Goal: Task Accomplishment & Management: Manage account settings

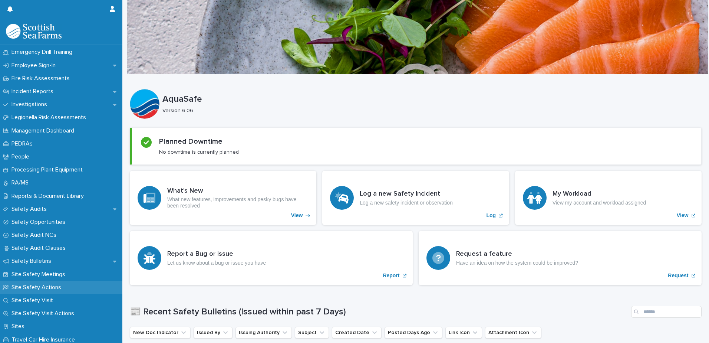
scroll to position [260, 0]
click at [45, 88] on div "Incident Reports" at bounding box center [61, 91] width 122 height 13
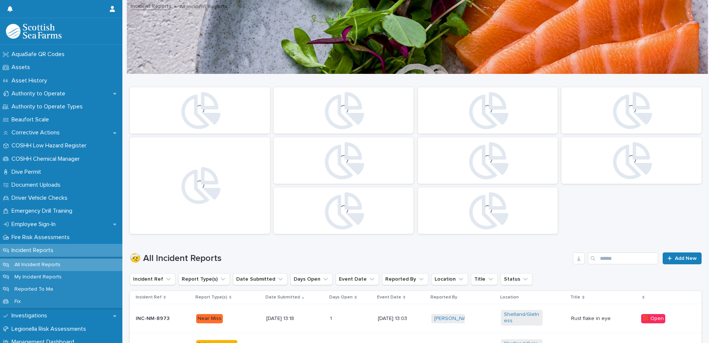
scroll to position [111, 0]
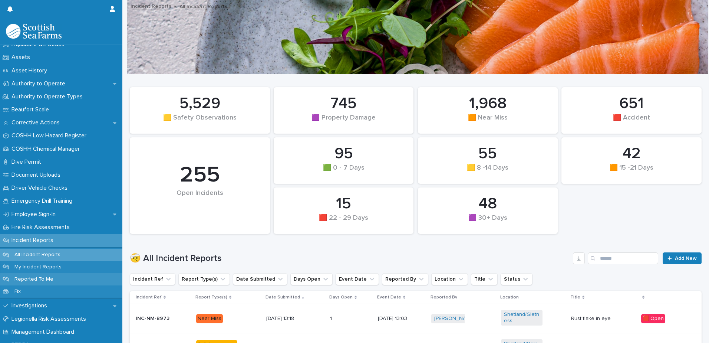
click at [37, 278] on p "Reported To Me" at bounding box center [34, 279] width 51 height 6
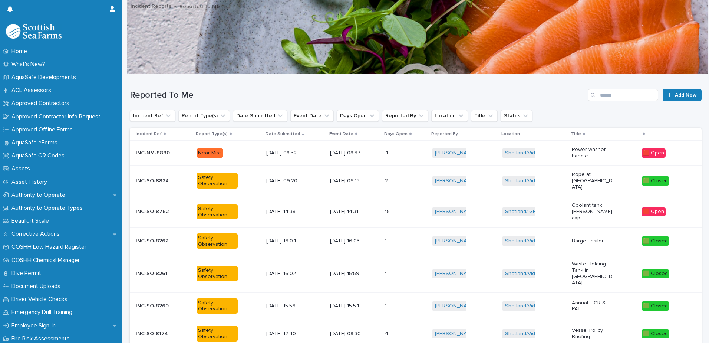
click at [266, 151] on p "[DATE] 08:52" at bounding box center [286, 153] width 41 height 6
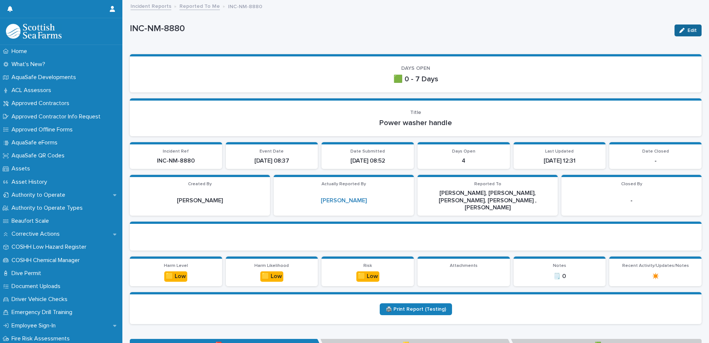
click at [683, 25] on button "Edit" at bounding box center [688, 30] width 27 height 12
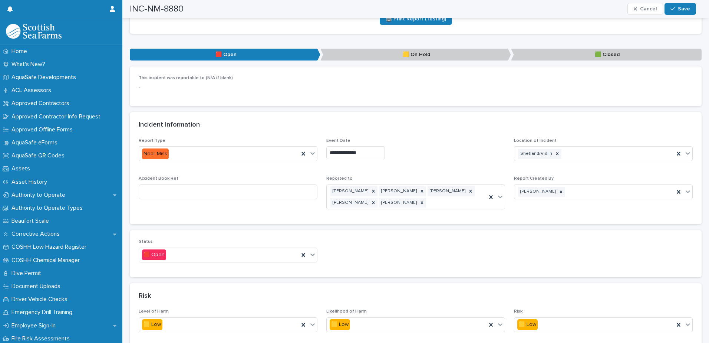
scroll to position [297, 0]
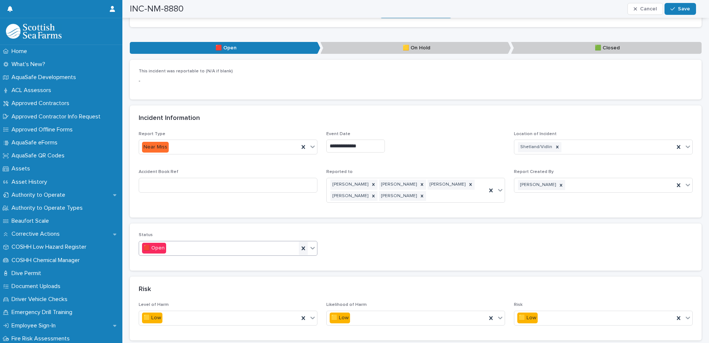
click at [300, 245] on icon at bounding box center [303, 248] width 7 height 7
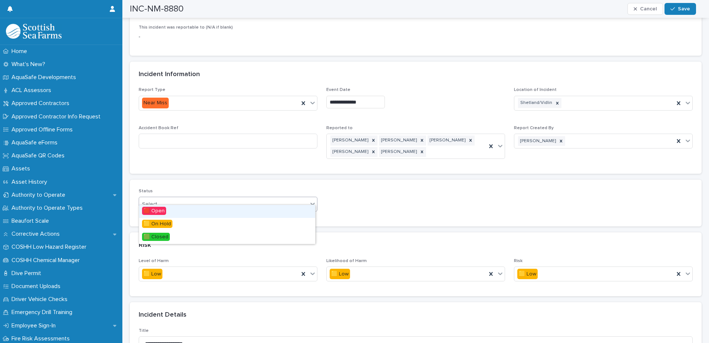
click at [276, 198] on div "Select..." at bounding box center [223, 204] width 169 height 12
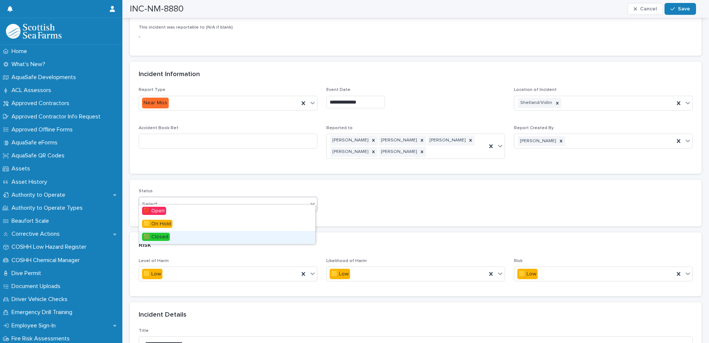
click at [162, 235] on span "🟩 Closed" at bounding box center [156, 237] width 28 height 8
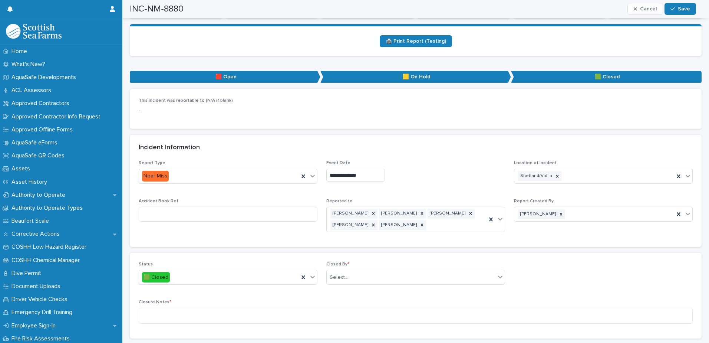
scroll to position [260, 0]
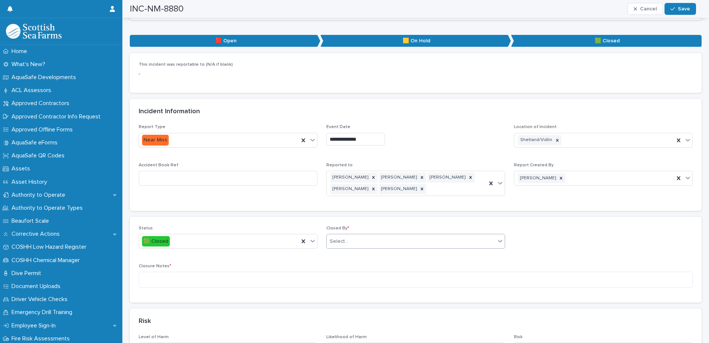
drag, startPoint x: 370, startPoint y: 228, endPoint x: 369, endPoint y: 233, distance: 4.9
click at [369, 235] on div "Select..." at bounding box center [411, 241] width 169 height 12
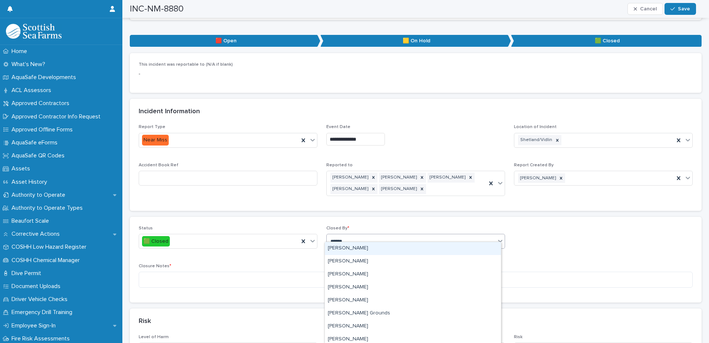
type input "*******"
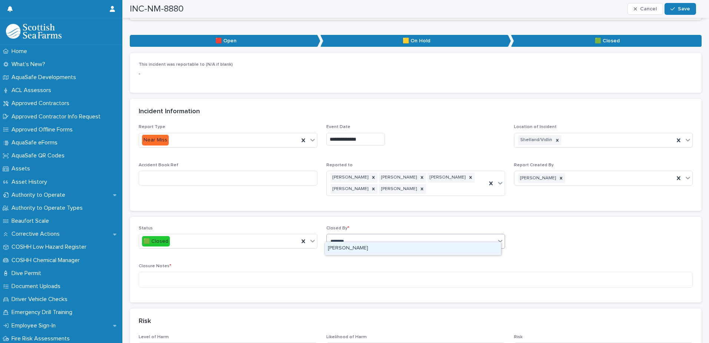
click at [352, 251] on div "[PERSON_NAME]" at bounding box center [413, 248] width 176 height 13
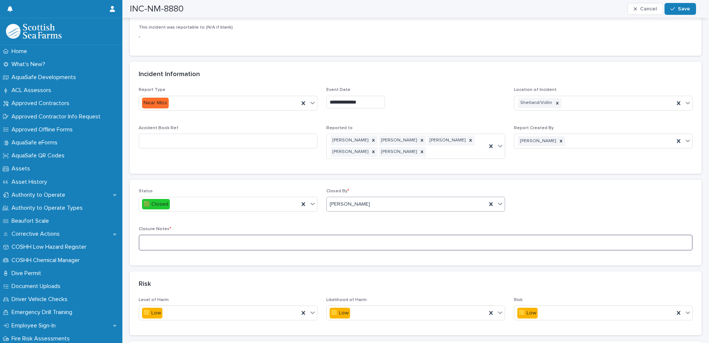
click at [295, 235] on textarea at bounding box center [416, 243] width 554 height 16
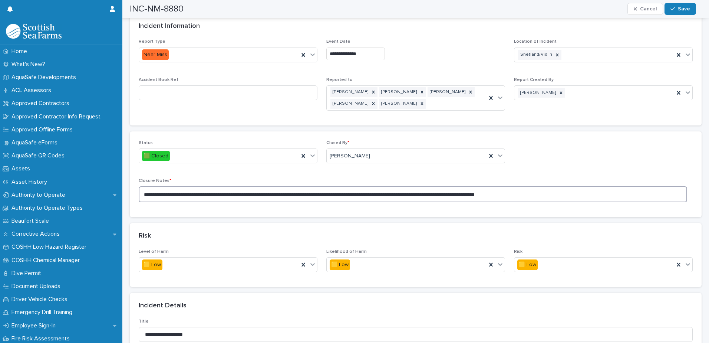
scroll to position [334, 0]
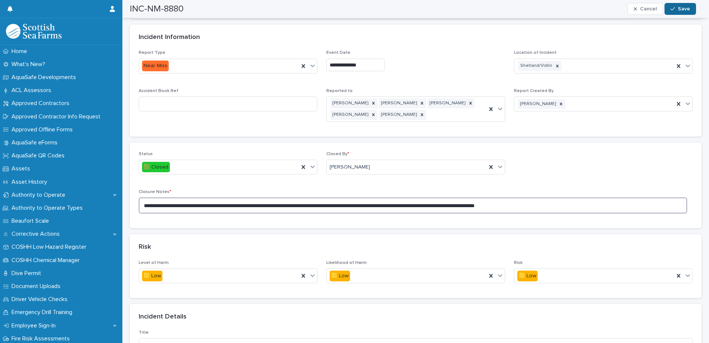
type textarea "**********"
click at [680, 10] on span "Save" at bounding box center [684, 8] width 12 height 5
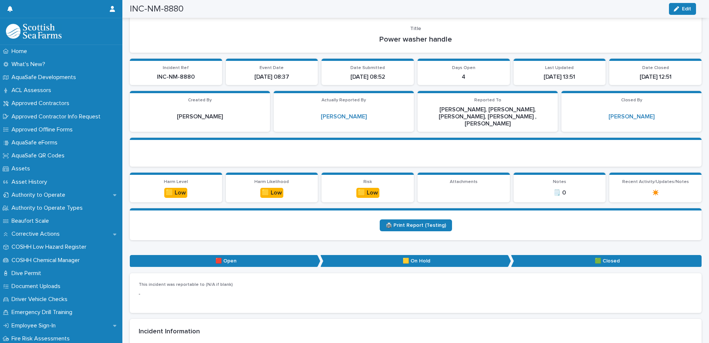
scroll to position [0, 0]
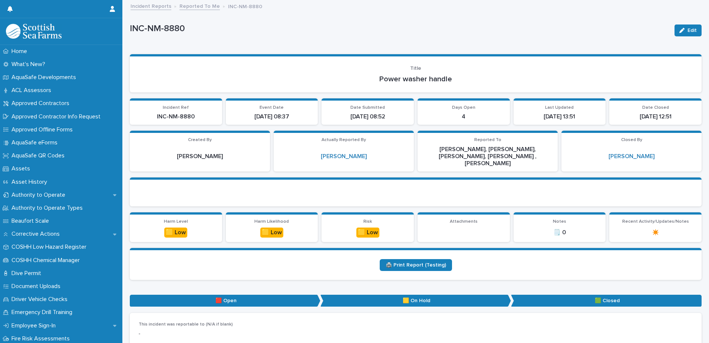
click at [201, 5] on link "Reported To Me" at bounding box center [200, 5] width 40 height 9
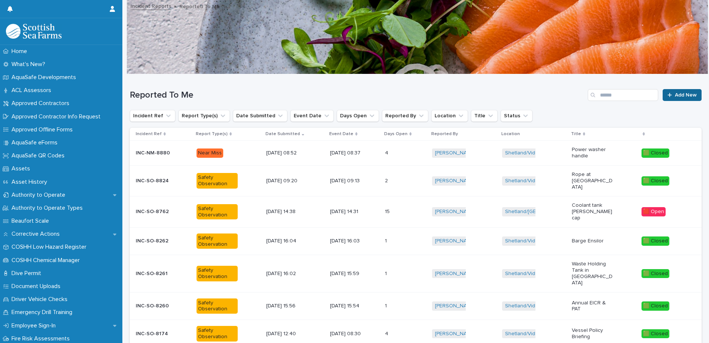
click at [671, 92] on link "Add New" at bounding box center [682, 95] width 39 height 12
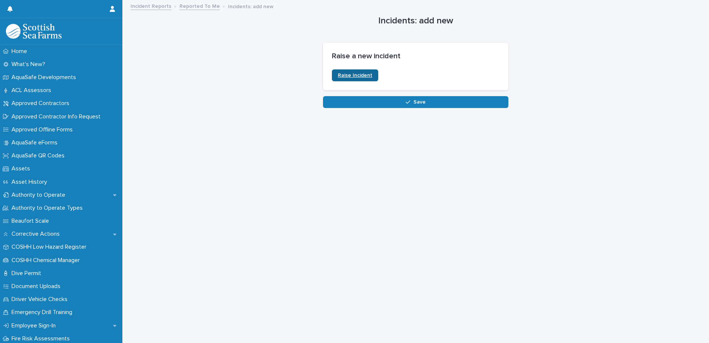
click at [366, 76] on span "Raise Incident" at bounding box center [355, 75] width 35 height 5
click at [194, 4] on link "Reported To Me" at bounding box center [200, 5] width 40 height 9
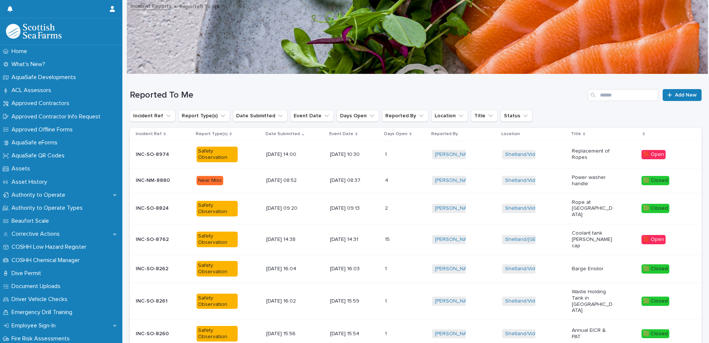
click at [374, 158] on div "[DATE] 10:30" at bounding box center [354, 154] width 49 height 12
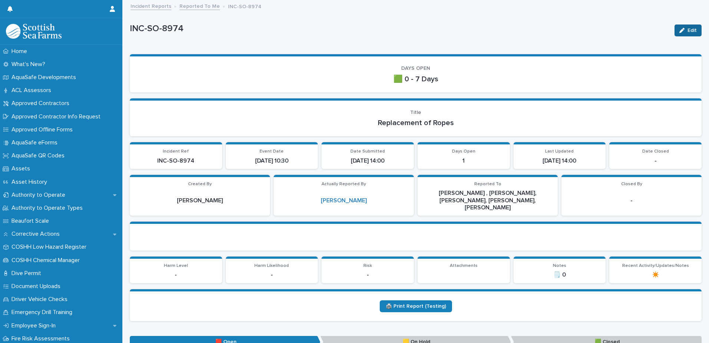
click at [681, 35] on button "Edit" at bounding box center [688, 30] width 27 height 12
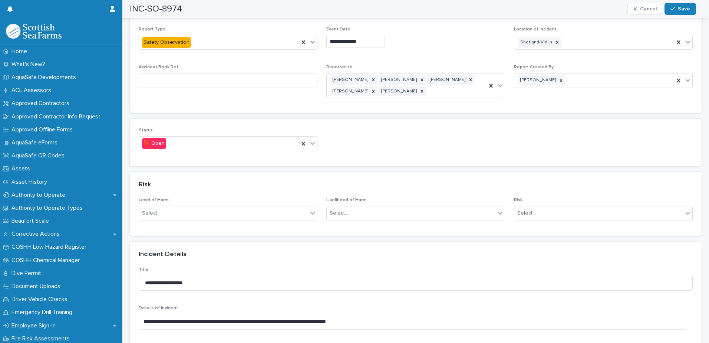
scroll to position [408, 0]
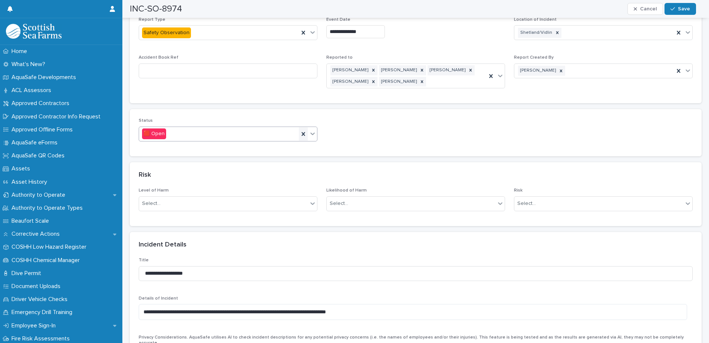
click at [304, 130] on icon at bounding box center [303, 133] width 7 height 7
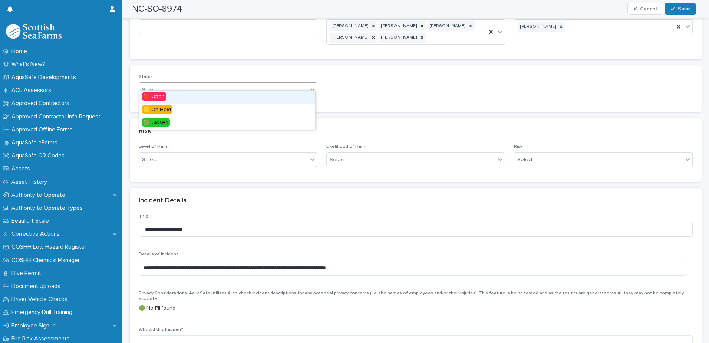
click at [268, 87] on div "Select..." at bounding box center [223, 90] width 169 height 12
click at [196, 121] on div "🟩 Closed" at bounding box center [227, 123] width 176 height 13
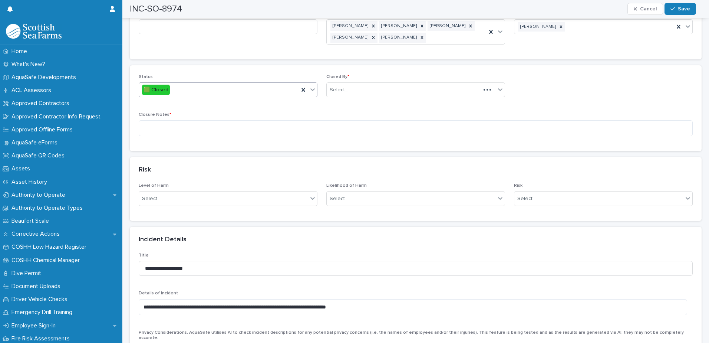
scroll to position [297, 0]
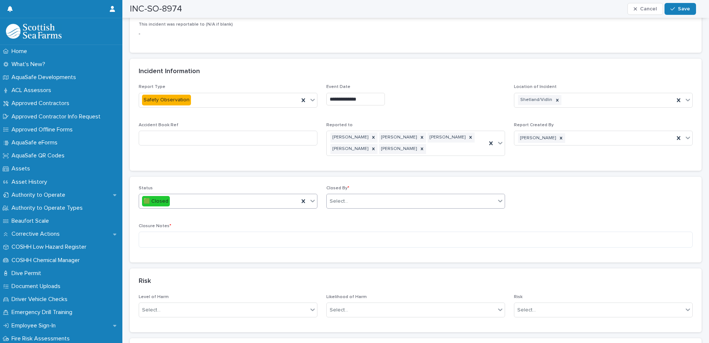
click at [377, 196] on div "Select..." at bounding box center [411, 201] width 169 height 12
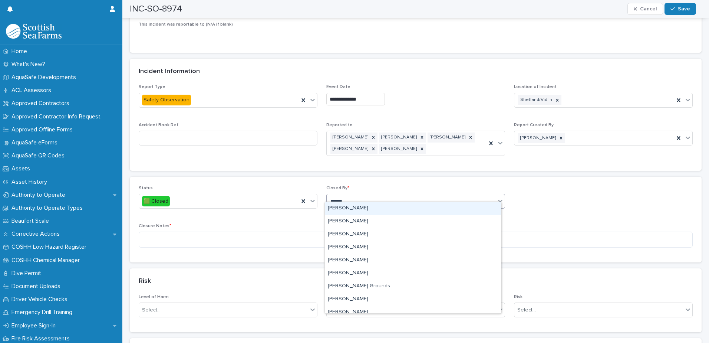
type input "*******"
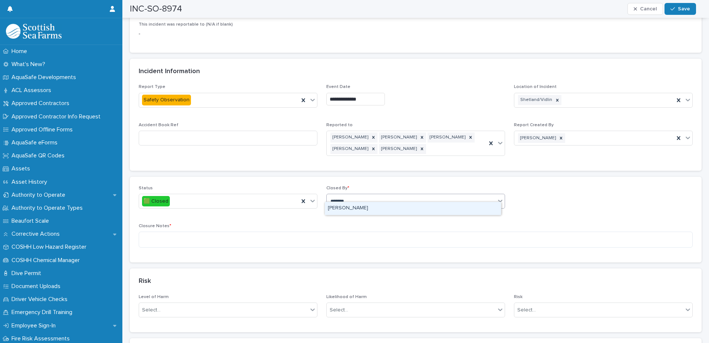
click at [375, 211] on div "[PERSON_NAME]" at bounding box center [413, 208] width 176 height 13
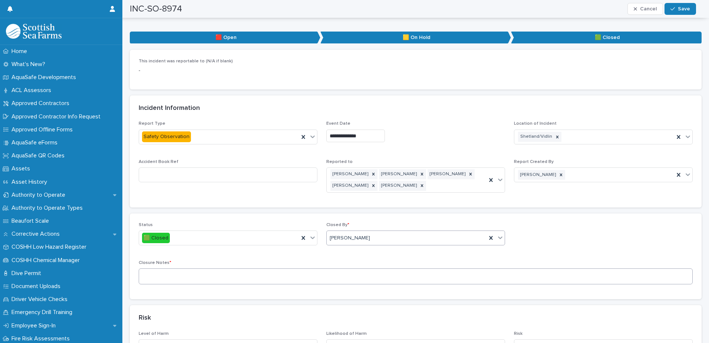
scroll to position [260, 0]
click at [218, 269] on textarea at bounding box center [416, 277] width 554 height 16
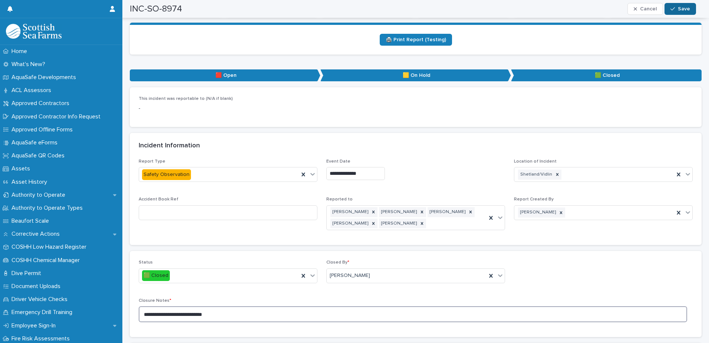
type textarea "**********"
click at [680, 10] on span "Save" at bounding box center [684, 8] width 12 height 5
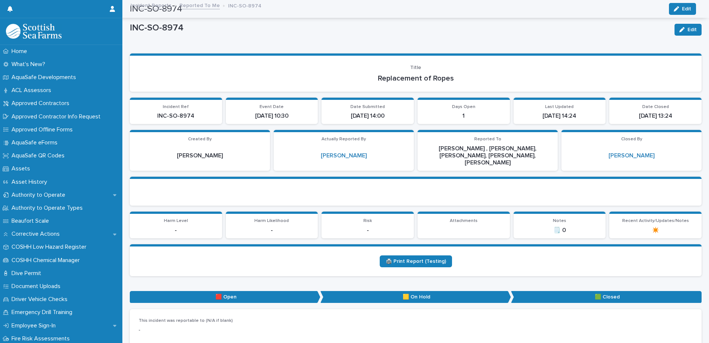
scroll to position [0, 0]
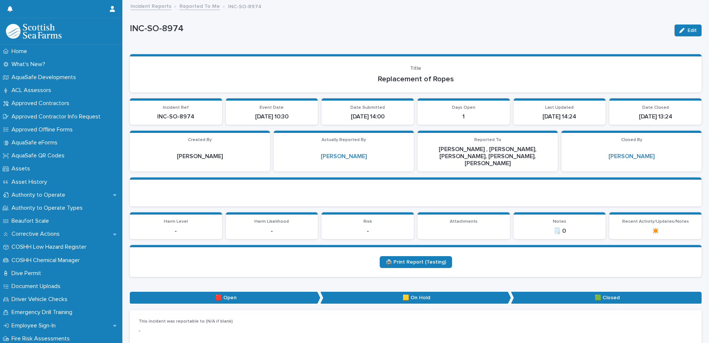
click at [197, 3] on link "Reported To Me" at bounding box center [200, 5] width 40 height 9
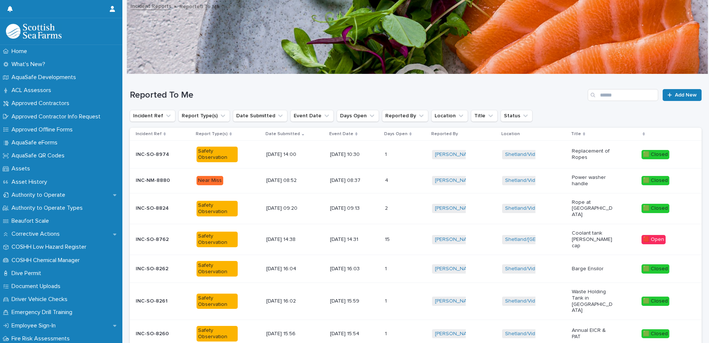
click at [368, 233] on div "[DATE] 14:31" at bounding box center [354, 239] width 49 height 12
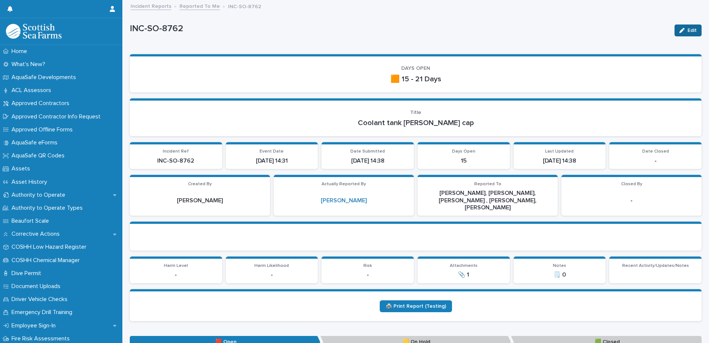
click at [683, 25] on button "Edit" at bounding box center [688, 30] width 27 height 12
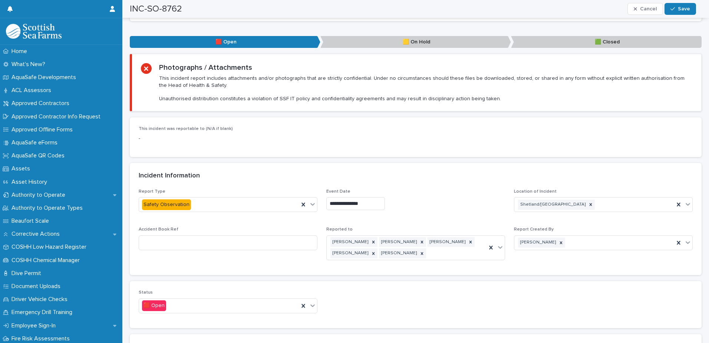
scroll to position [371, 0]
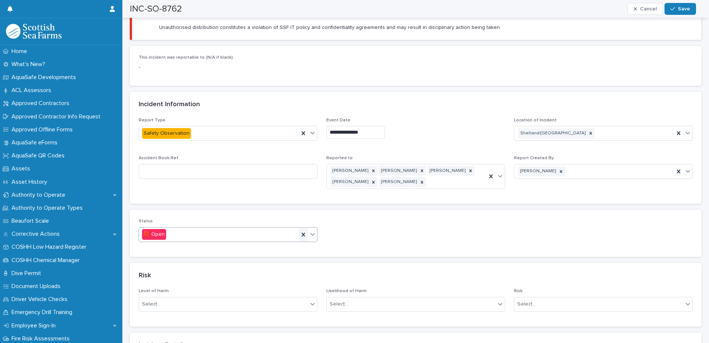
click at [302, 231] on icon at bounding box center [303, 234] width 7 height 7
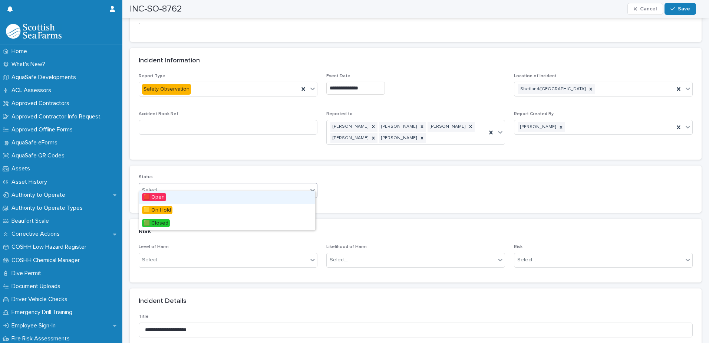
click at [224, 188] on div "Select..." at bounding box center [223, 190] width 169 height 12
click at [163, 220] on span "🟩 Closed" at bounding box center [156, 223] width 28 height 8
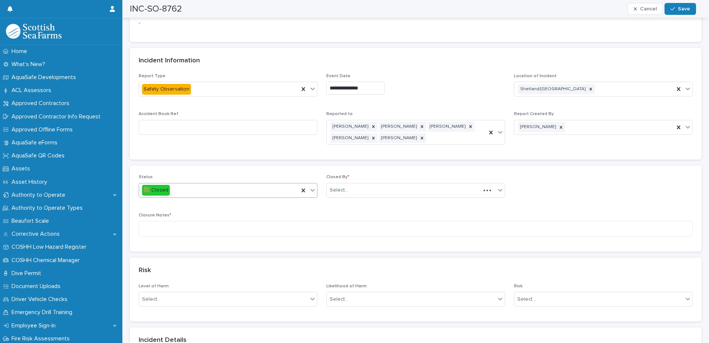
scroll to position [445, 0]
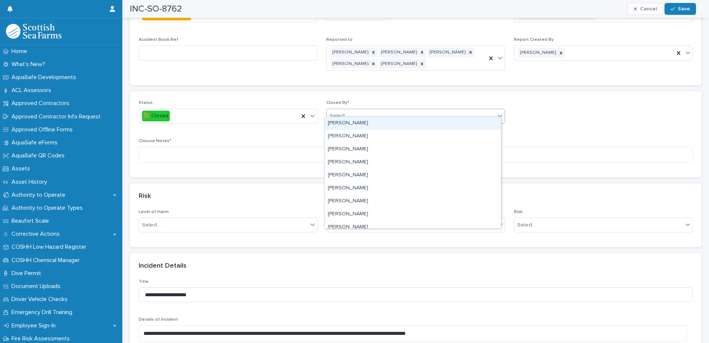
click at [391, 113] on div "Select..." at bounding box center [411, 116] width 169 height 12
type input "*******"
click at [372, 125] on div "[PERSON_NAME]" at bounding box center [413, 123] width 176 height 13
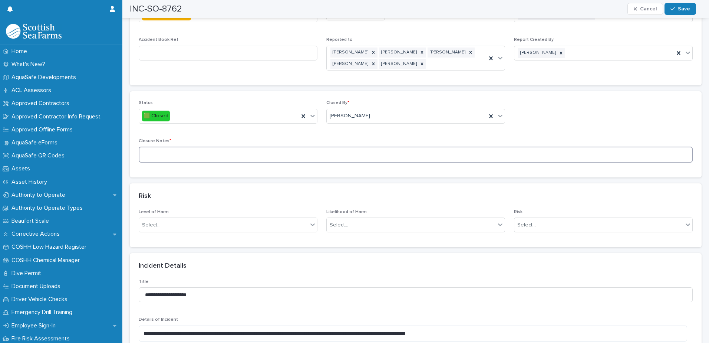
click at [197, 149] on textarea at bounding box center [416, 155] width 554 height 16
type textarea "**********"
click at [677, 6] on button "Save" at bounding box center [681, 9] width 32 height 12
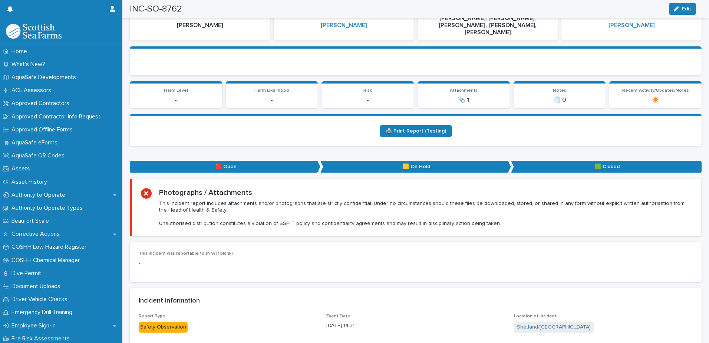
scroll to position [0, 0]
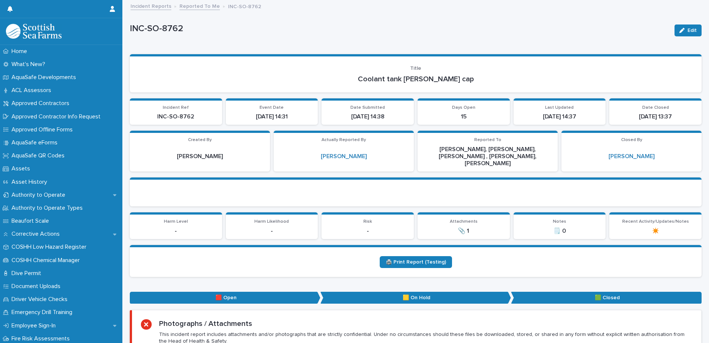
click at [192, 7] on link "Reported To Me" at bounding box center [200, 5] width 40 height 9
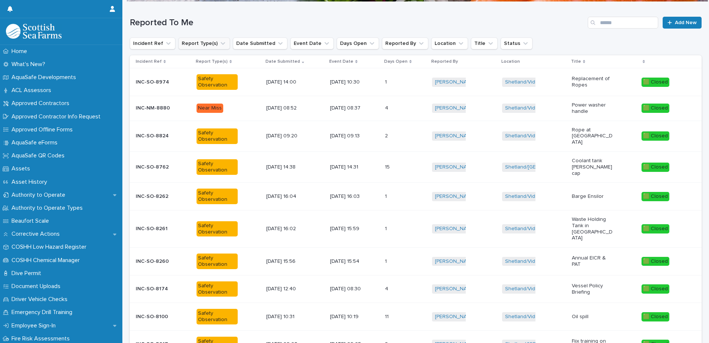
scroll to position [32, 0]
